Goal: Book appointment/travel/reservation

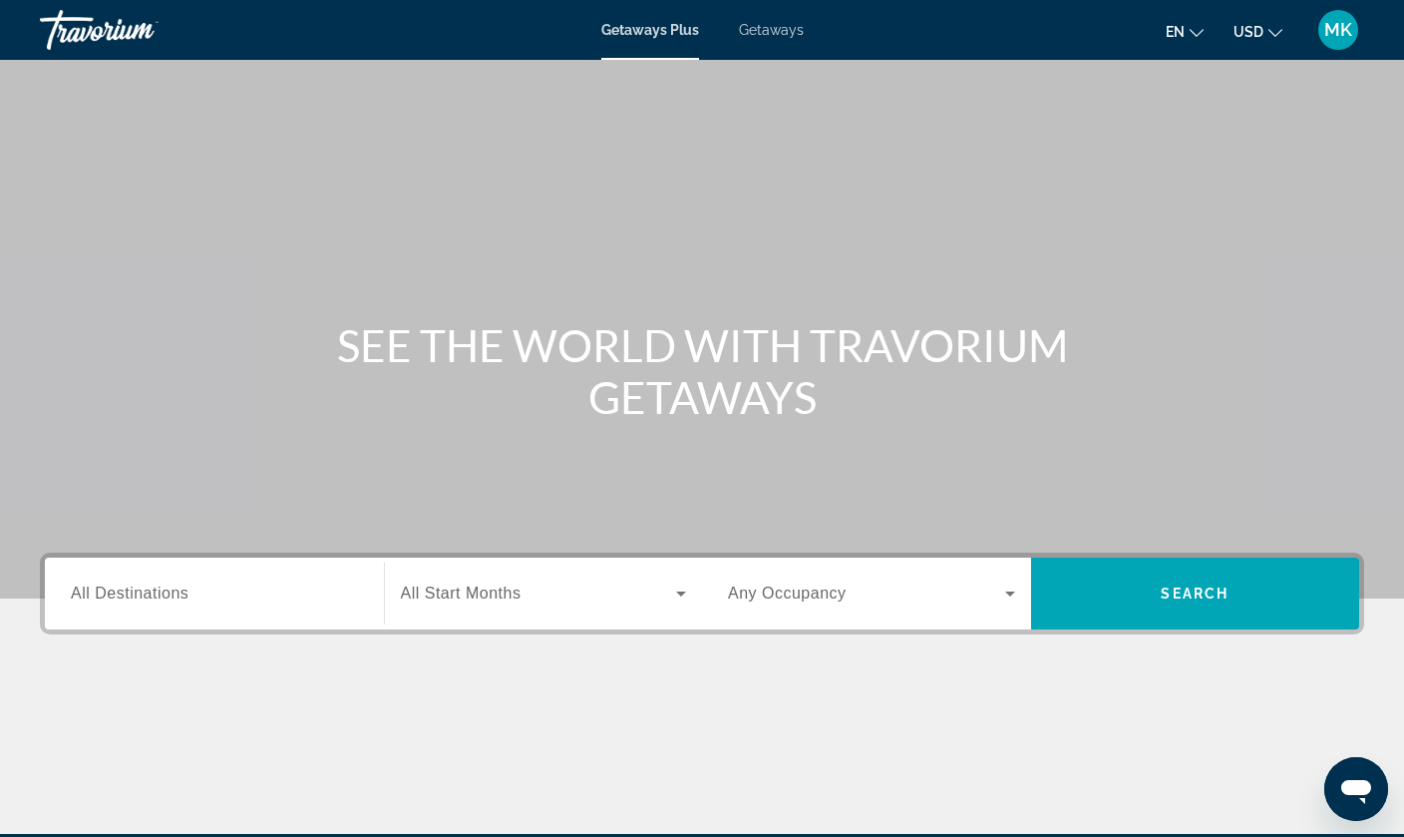
click at [545, 606] on div "Search widget" at bounding box center [544, 593] width 286 height 56
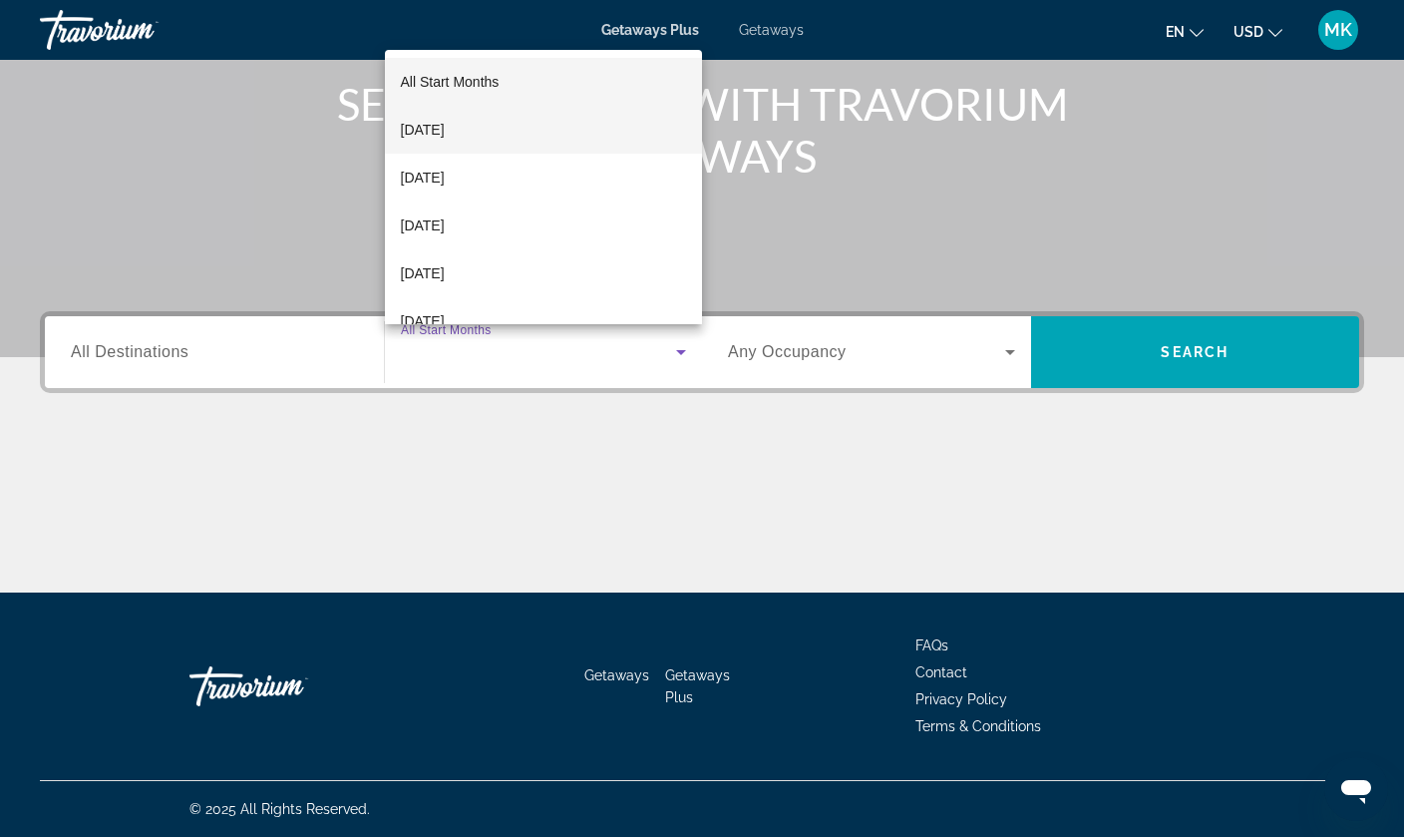
click at [518, 123] on mat-option "[DATE]" at bounding box center [544, 130] width 318 height 48
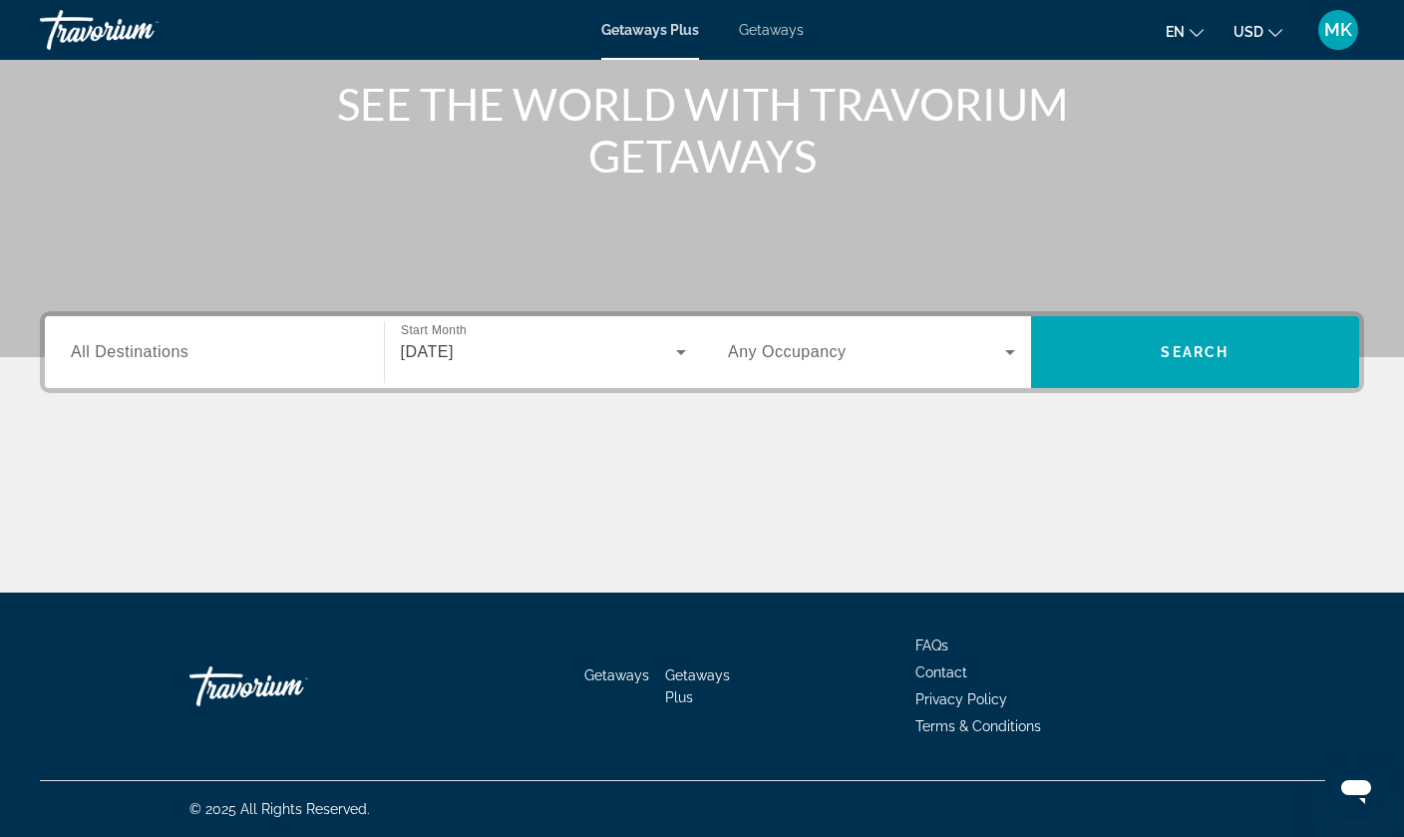
click at [205, 333] on div "Search widget" at bounding box center [214, 352] width 287 height 57
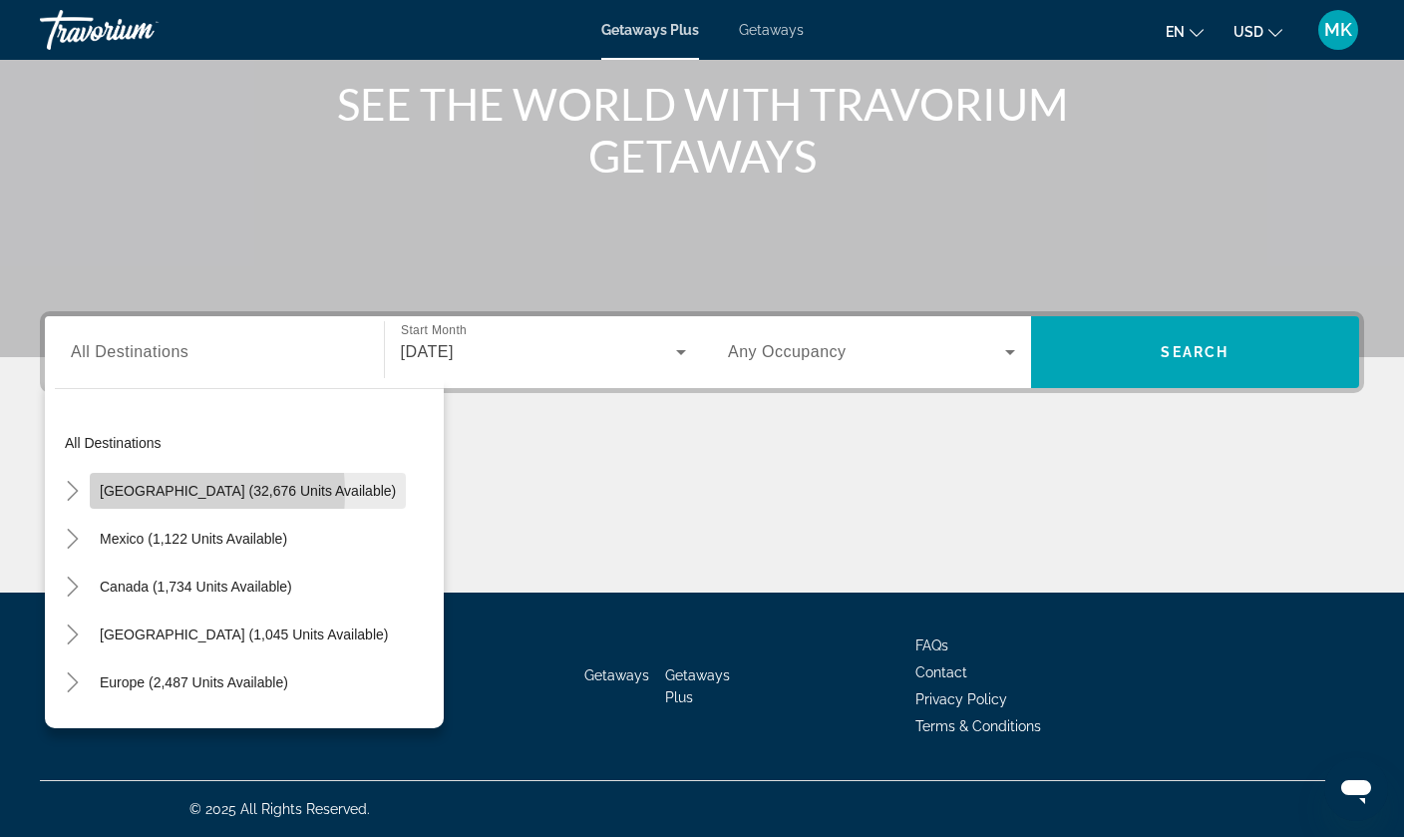
click at [125, 493] on span "[GEOGRAPHIC_DATA] (32,676 units available)" at bounding box center [248, 491] width 296 height 16
type input "**********"
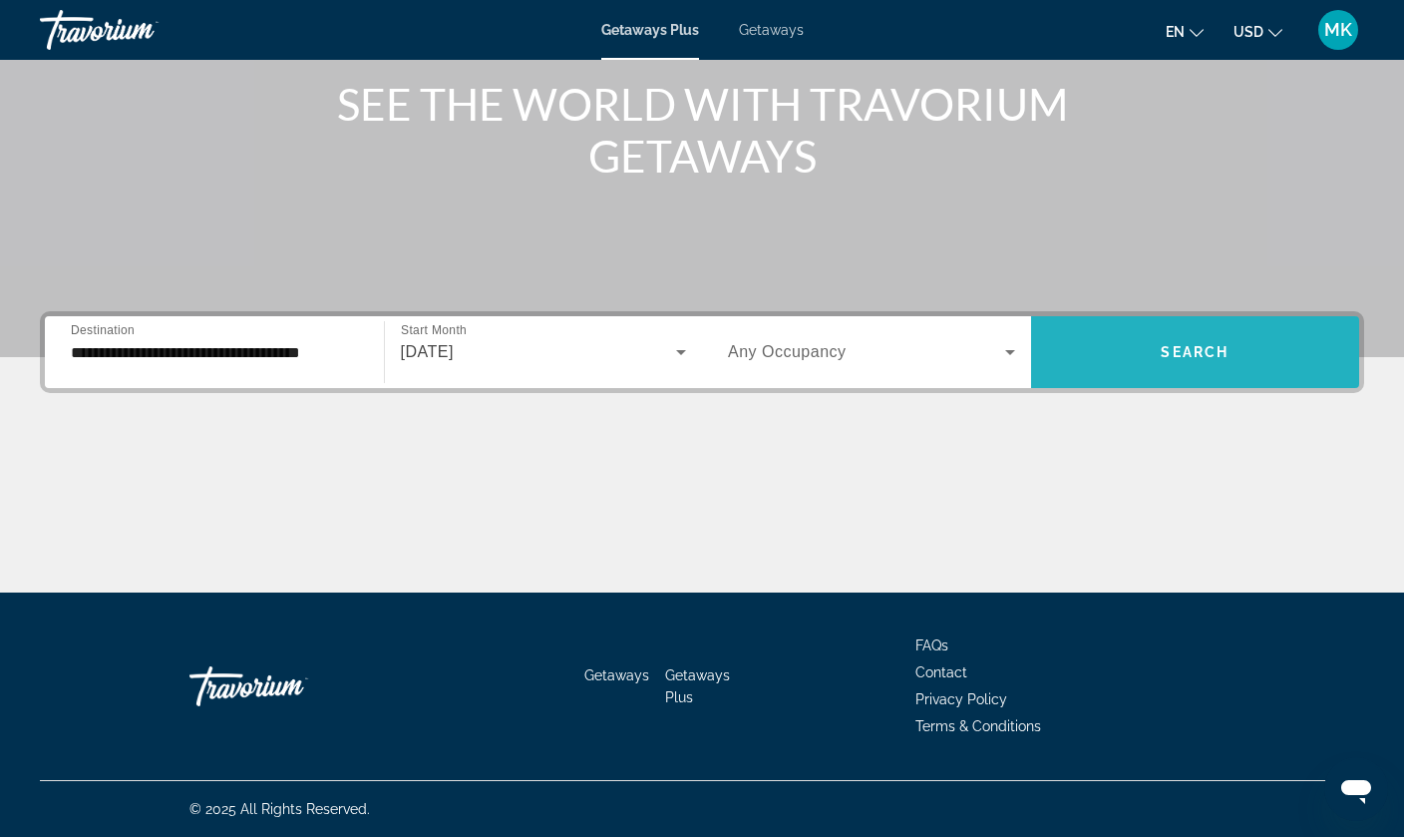
click at [1193, 360] on span "Search widget" at bounding box center [1195, 352] width 329 height 48
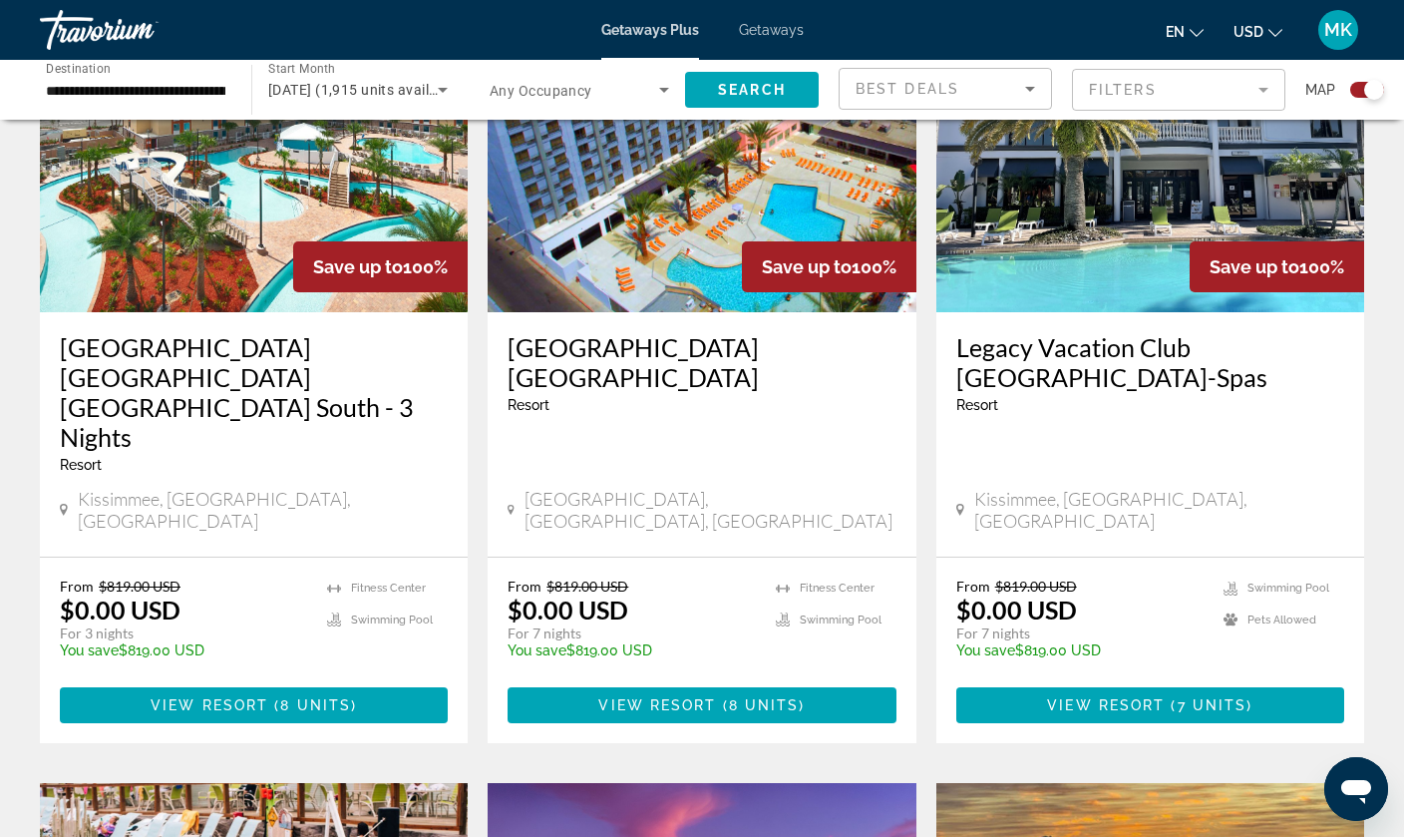
scroll to position [1576, 0]
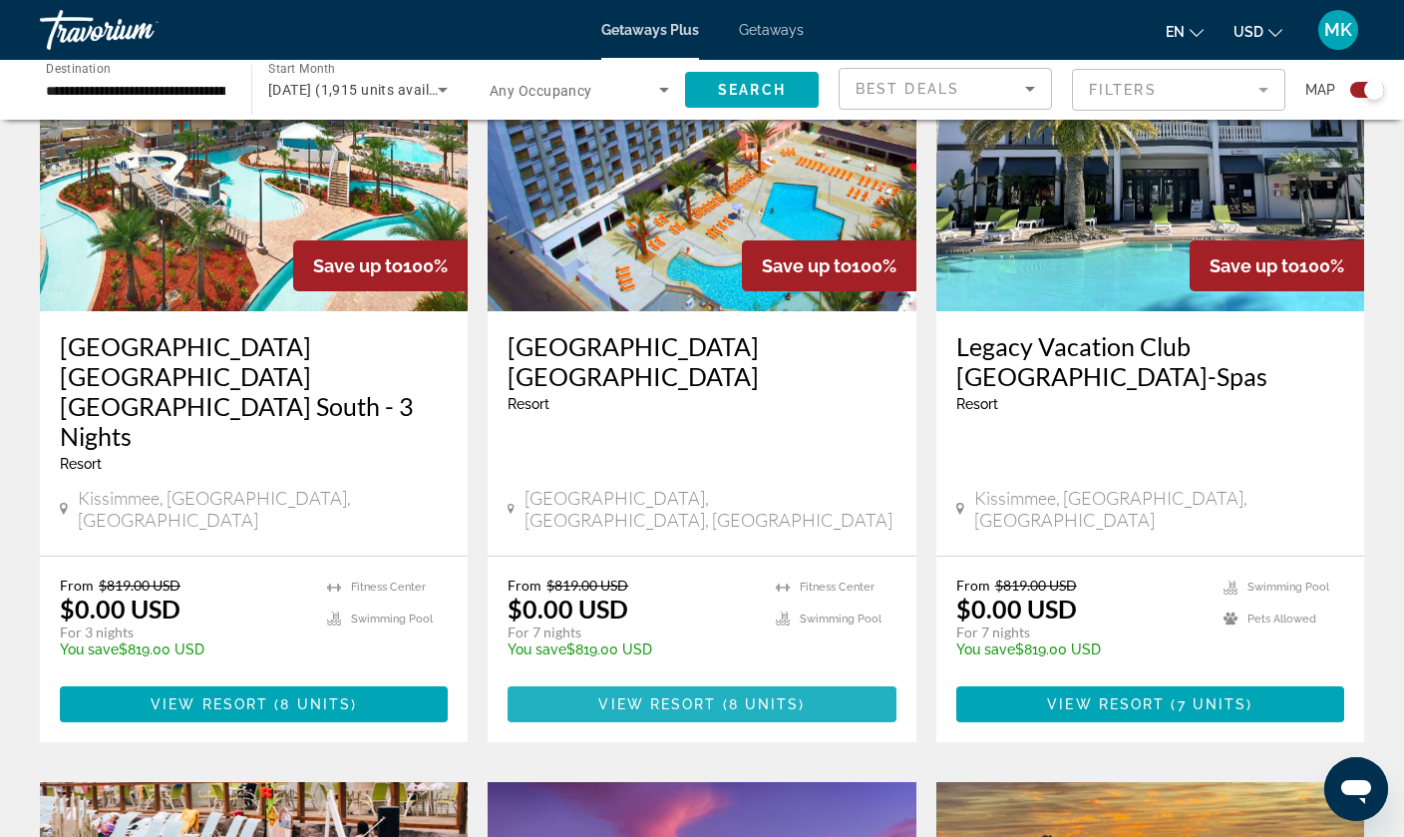
click at [681, 680] on span "Main content" at bounding box center [702, 704] width 388 height 48
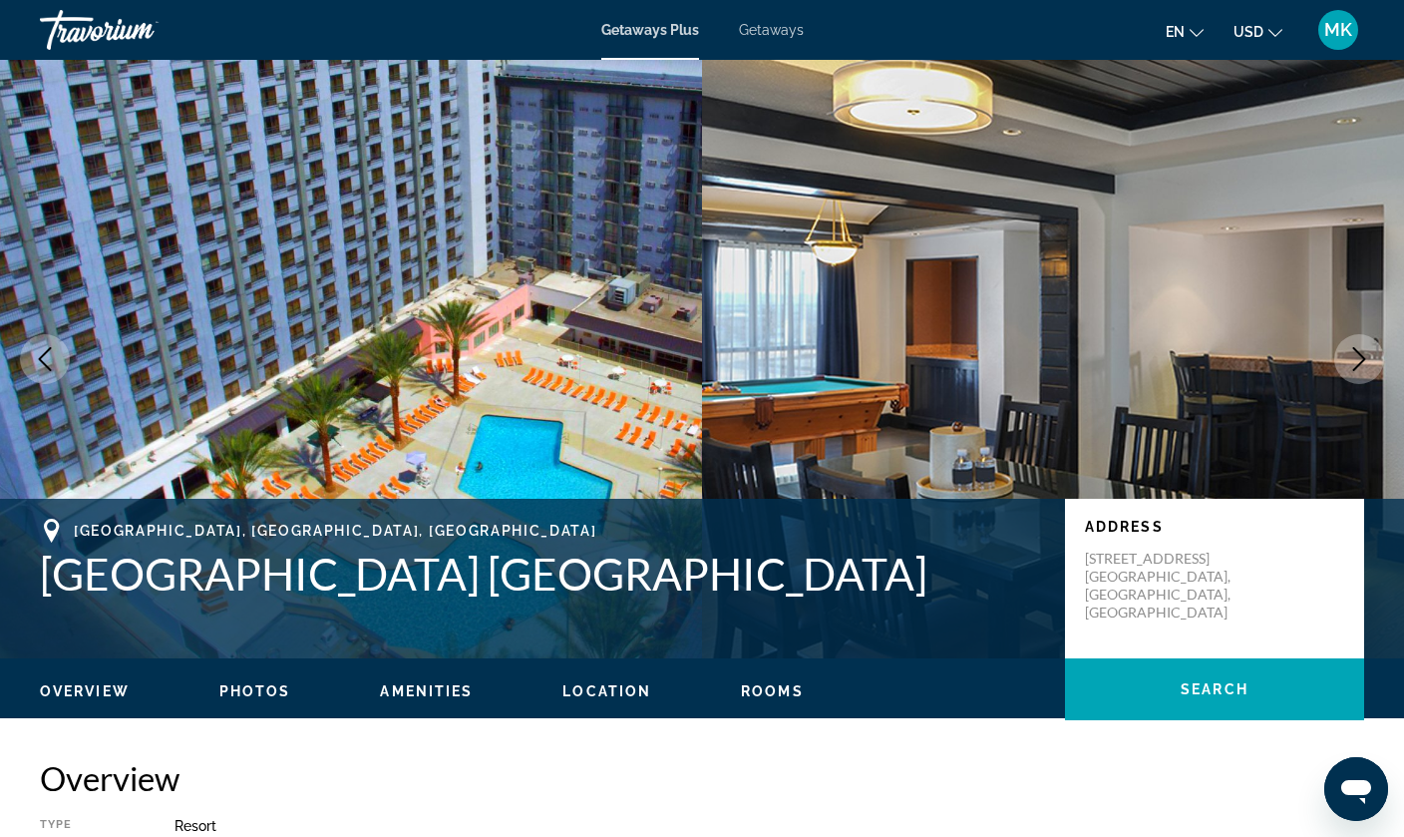
click at [1171, 9] on div "en English Español Français Italiano Português русский USD USD ($) MXN (Mex$) C…" at bounding box center [1094, 30] width 541 height 42
